Goal: Task Accomplishment & Management: Manage account settings

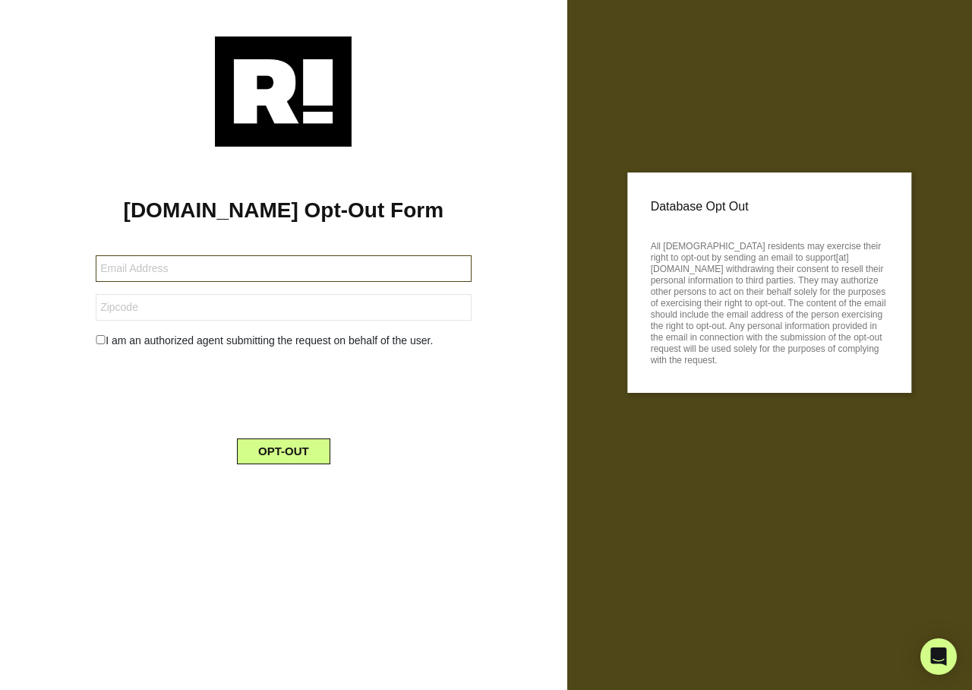
type input "pmgrad69@gmail.com"
type input "92844"
type input "dsaunders402@gmail.com"
type input "34772"
